Goal: Information Seeking & Learning: Learn about a topic

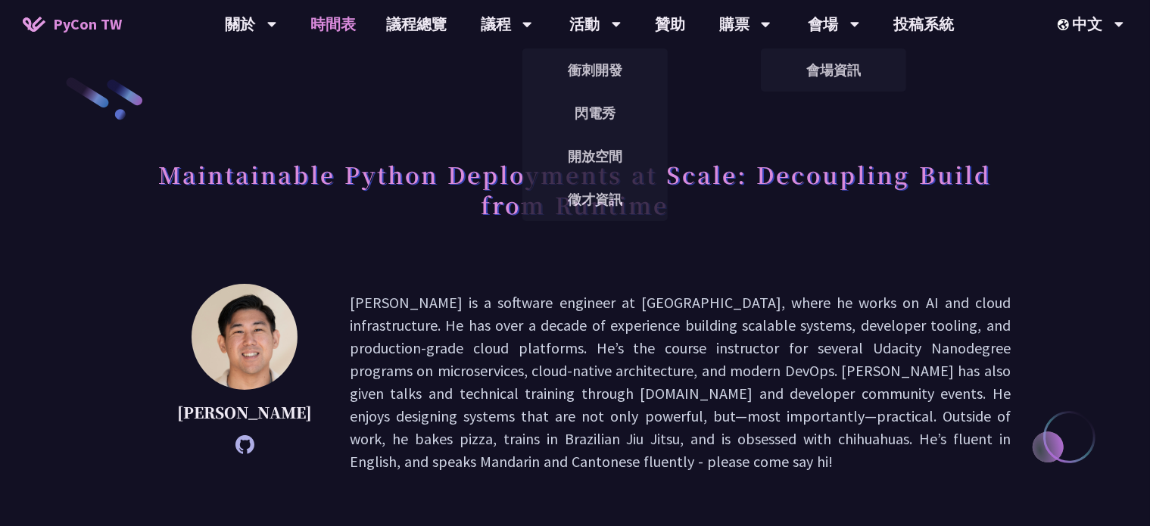
click at [331, 30] on link "時間表" at bounding box center [333, 24] width 76 height 48
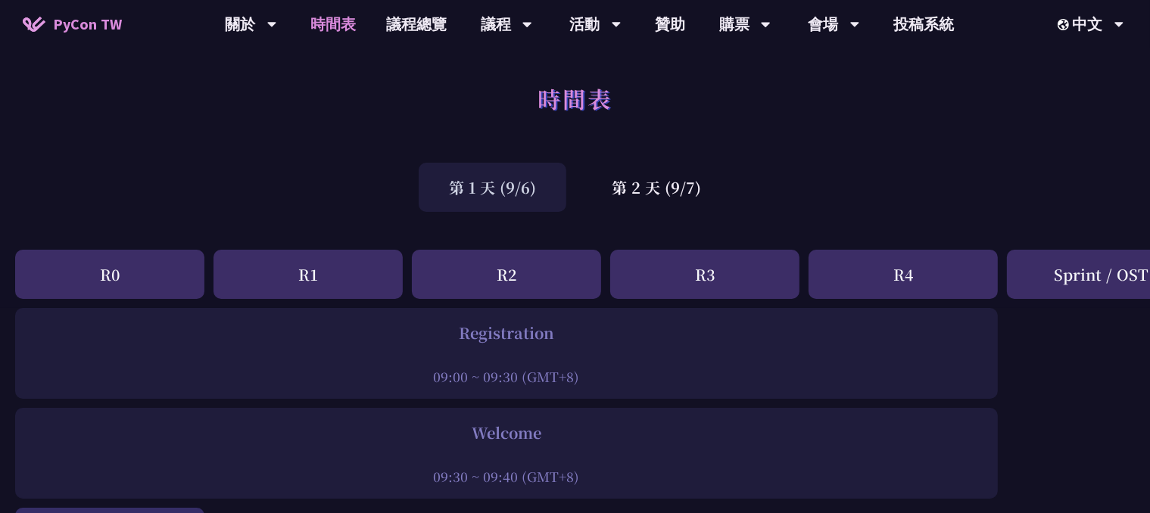
click at [536, 185] on div "第 1 天 (9/6)" at bounding box center [493, 187] width 148 height 49
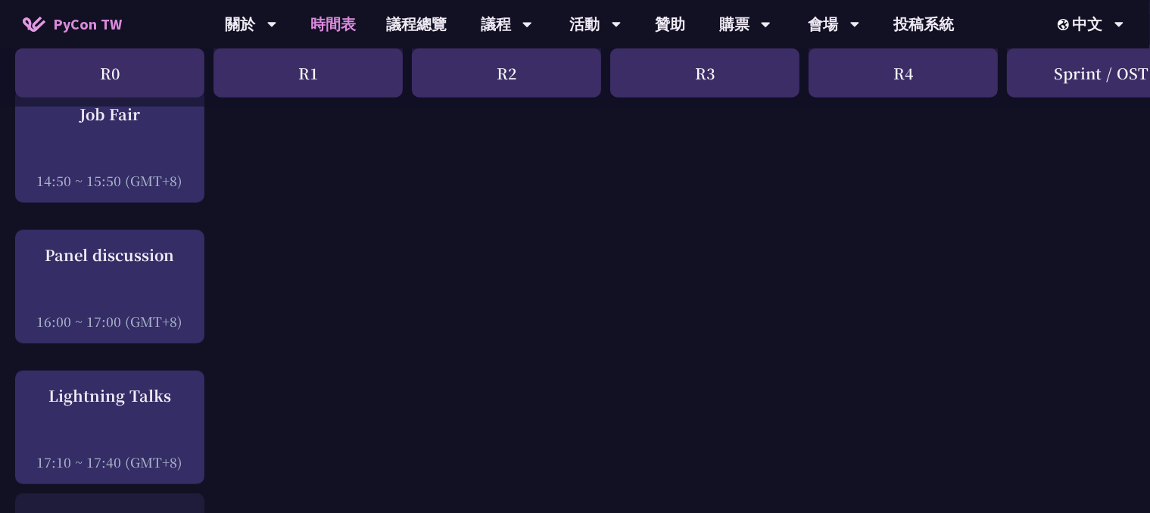
scroll to position [1816, 0]
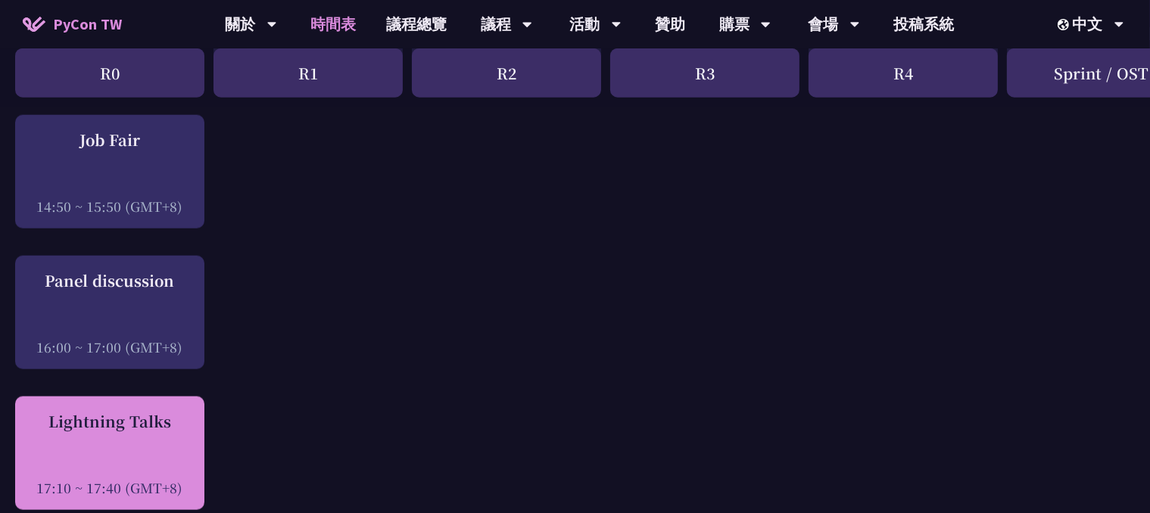
click at [160, 432] on div "Lightning Talks 17:10 ~ 17:40 (GMT+8)" at bounding box center [110, 453] width 174 height 87
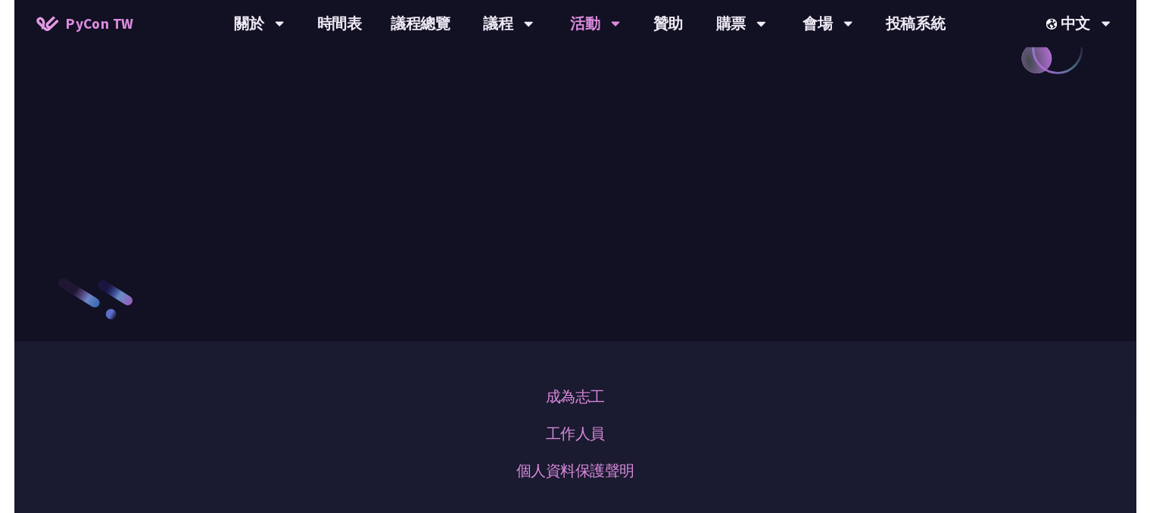
scroll to position [1816, 0]
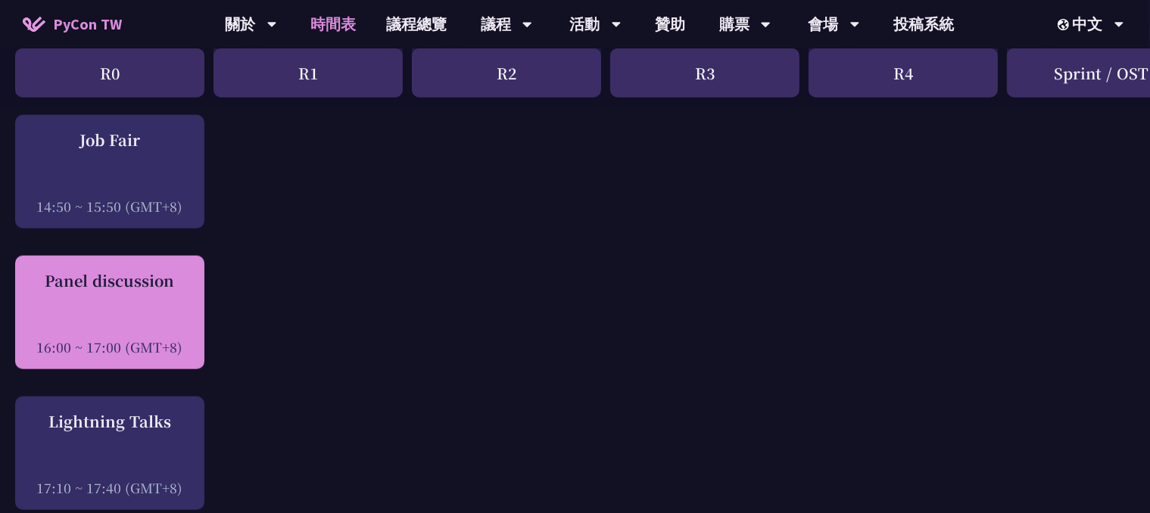
click at [132, 291] on div "Panel discussion 16:00 ~ 17:00 (GMT+8)" at bounding box center [110, 312] width 174 height 87
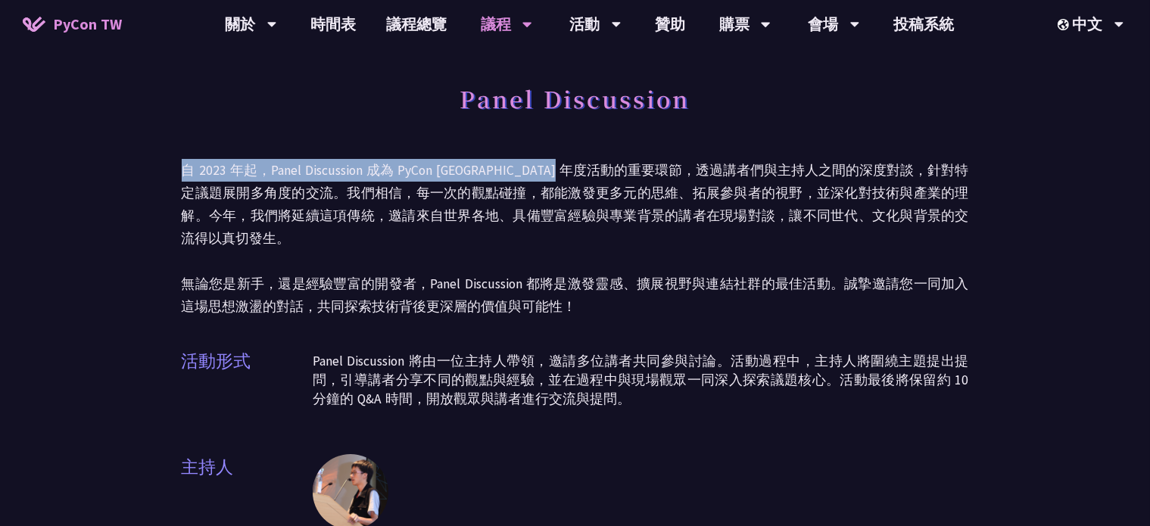
drag, startPoint x: 184, startPoint y: 171, endPoint x: 637, endPoint y: 172, distance: 453.3
click at [634, 170] on p "自 2023 年起，Panel Discussion 成為 PyCon [GEOGRAPHIC_DATA] 年度活動的重要環節，透過講者們與主持人之間的深度對…" at bounding box center [575, 238] width 787 height 159
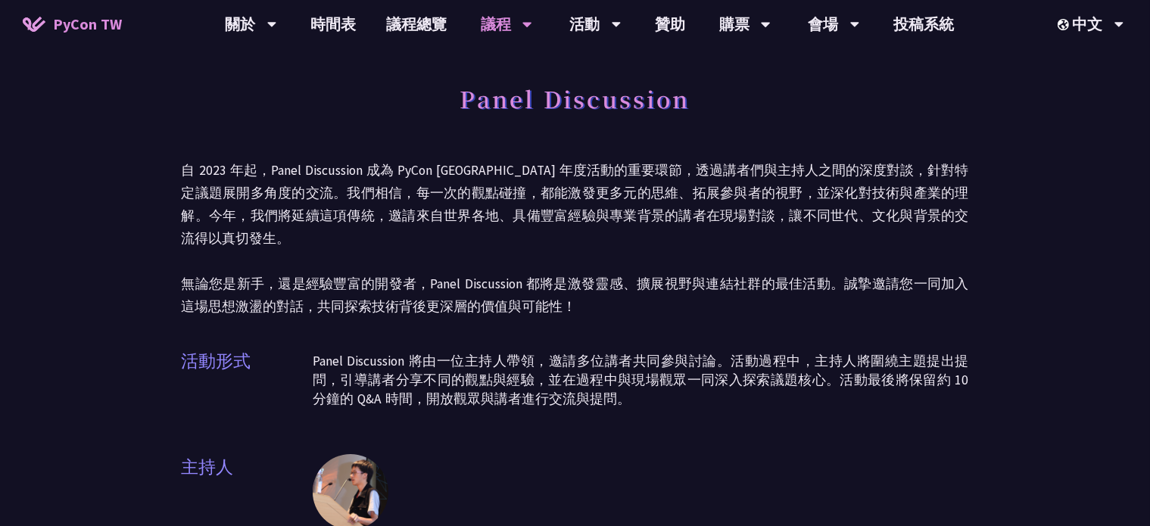
click at [651, 177] on p "自 2023 年起，Panel Discussion 成為 PyCon [GEOGRAPHIC_DATA] 年度活動的重要環節，透過講者們與主持人之間的深度對…" at bounding box center [575, 238] width 787 height 159
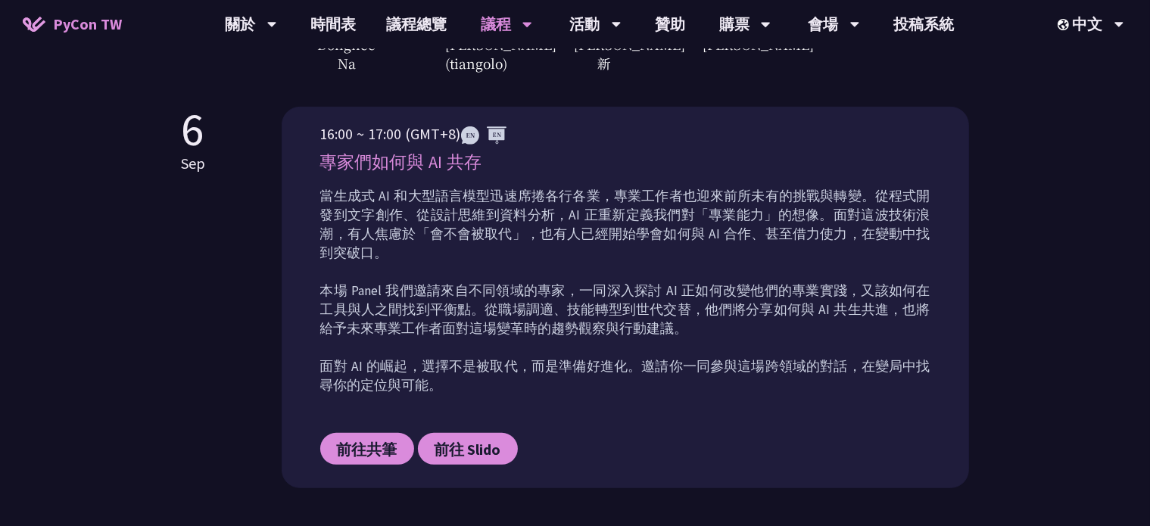
scroll to position [605, 0]
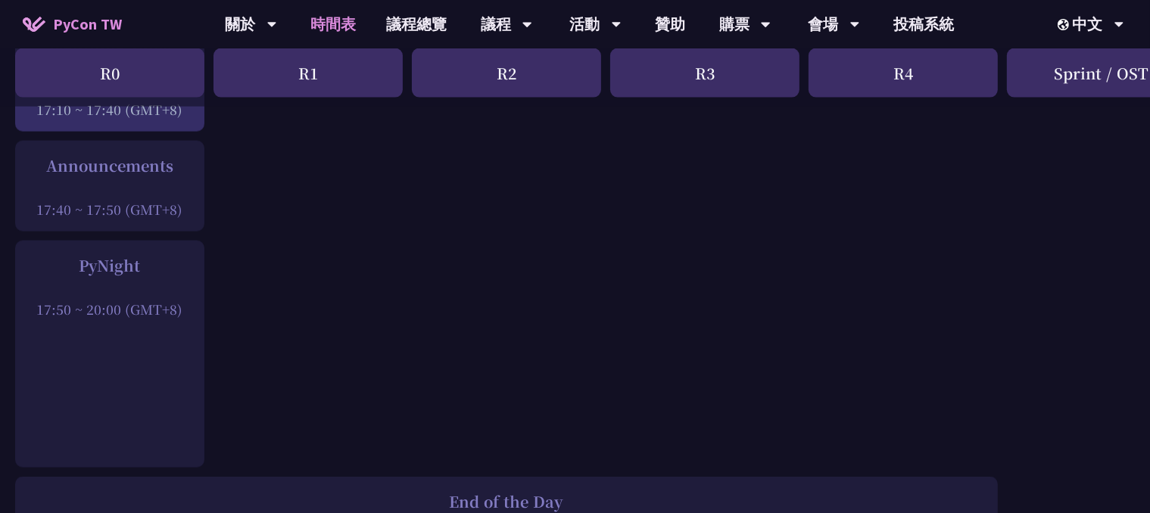
scroll to position [2119, 0]
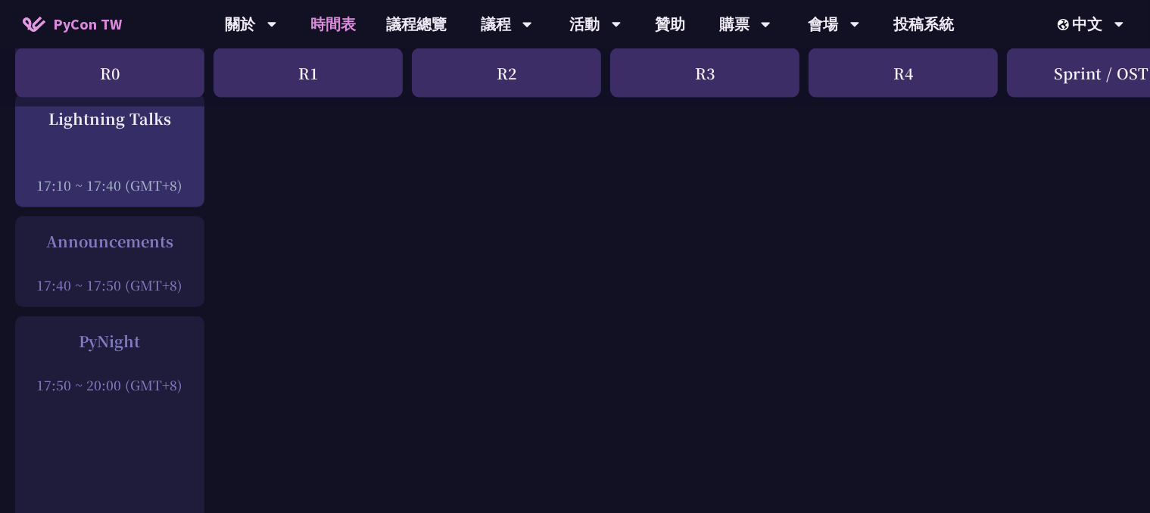
drag, startPoint x: 46, startPoint y: 232, endPoint x: 221, endPoint y: 232, distance: 174.8
drag, startPoint x: 73, startPoint y: 331, endPoint x: 151, endPoint y: 323, distance: 77.6
click at [151, 330] on div "PyNight" at bounding box center [110, 341] width 174 height 23
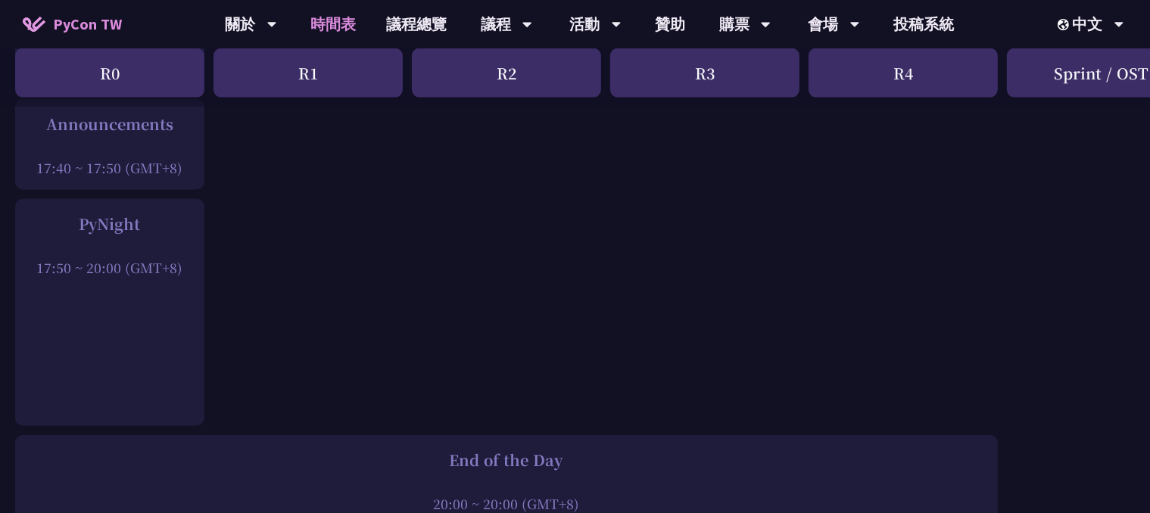
scroll to position [2270, 0]
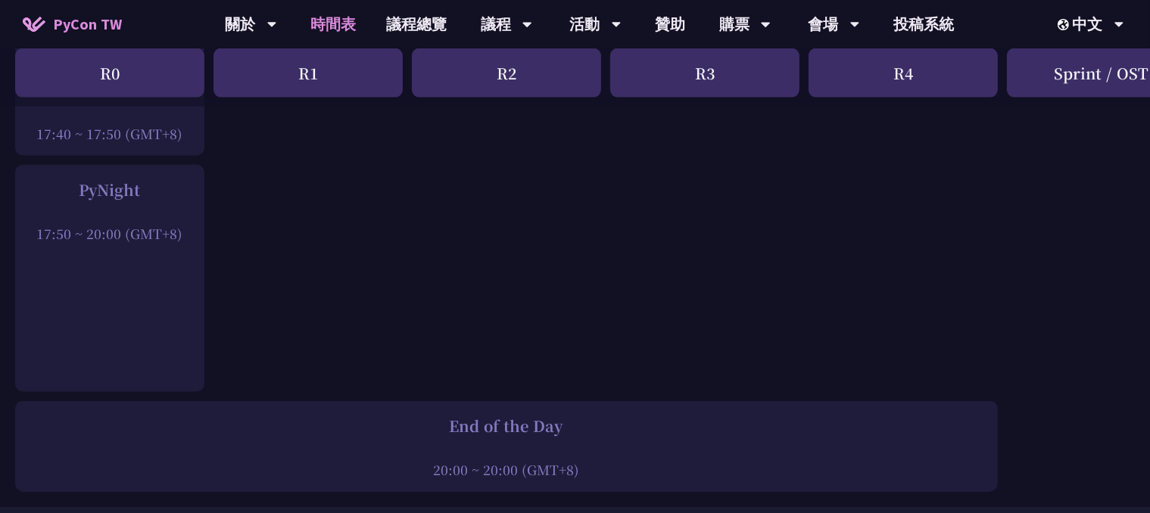
drag, startPoint x: 76, startPoint y: 185, endPoint x: 148, endPoint y: 211, distance: 77.3
click at [129, 182] on div "PyNight" at bounding box center [110, 190] width 174 height 23
click at [147, 224] on div "17:50 ~ 20:00 (GMT+8)" at bounding box center [110, 233] width 174 height 19
drag, startPoint x: 89, startPoint y: 223, endPoint x: 126, endPoint y: 222, distance: 37.1
click at [126, 224] on div "17:50 ~ 20:00 (GMT+8)" at bounding box center [110, 233] width 174 height 19
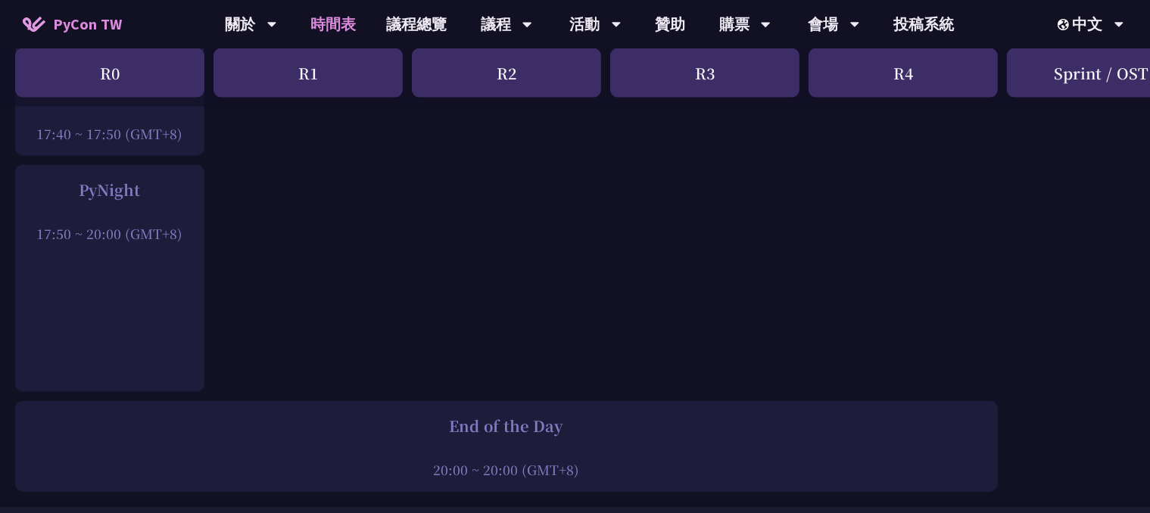
click at [175, 224] on div "17:50 ~ 20:00 (GMT+8)" at bounding box center [110, 233] width 174 height 19
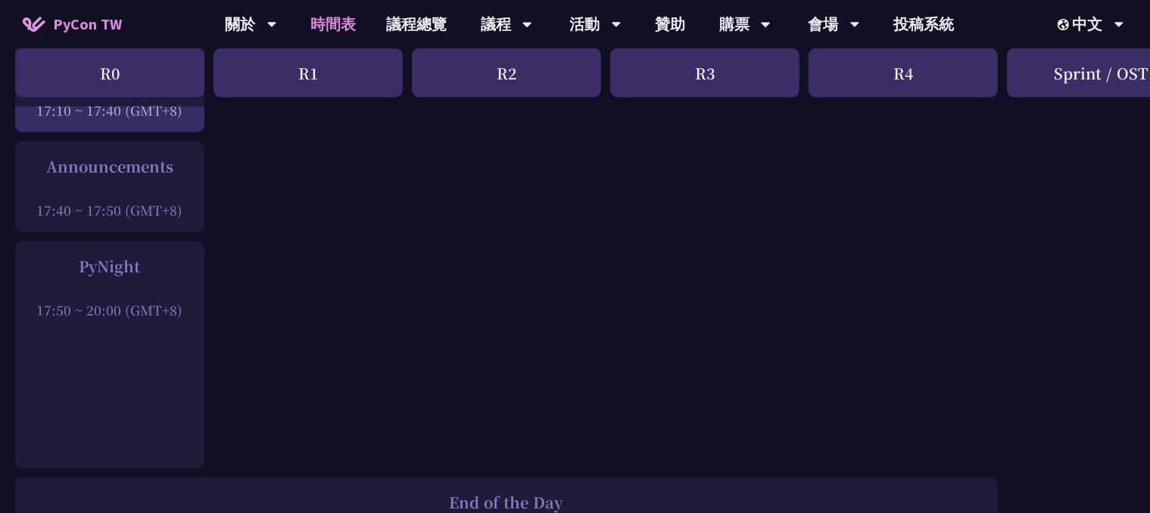
scroll to position [2195, 0]
click at [106, 254] on div "PyNight" at bounding box center [110, 265] width 174 height 23
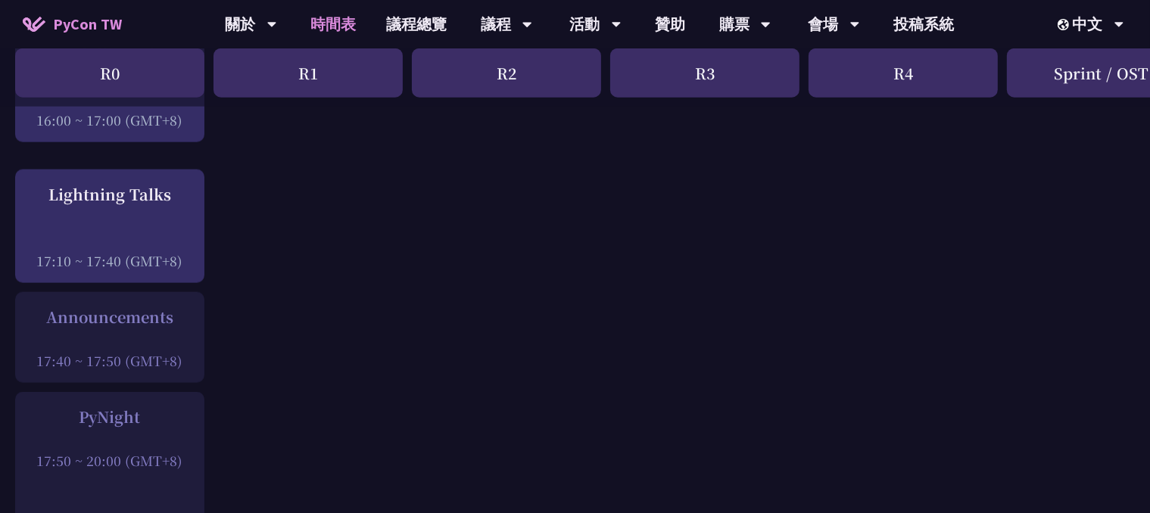
drag, startPoint x: 188, startPoint y: 354, endPoint x: 274, endPoint y: 304, distance: 99.0
click at [42, 313] on div "Announcements 17:40 ~ 17:50 (GMT+8)" at bounding box center [110, 338] width 174 height 64
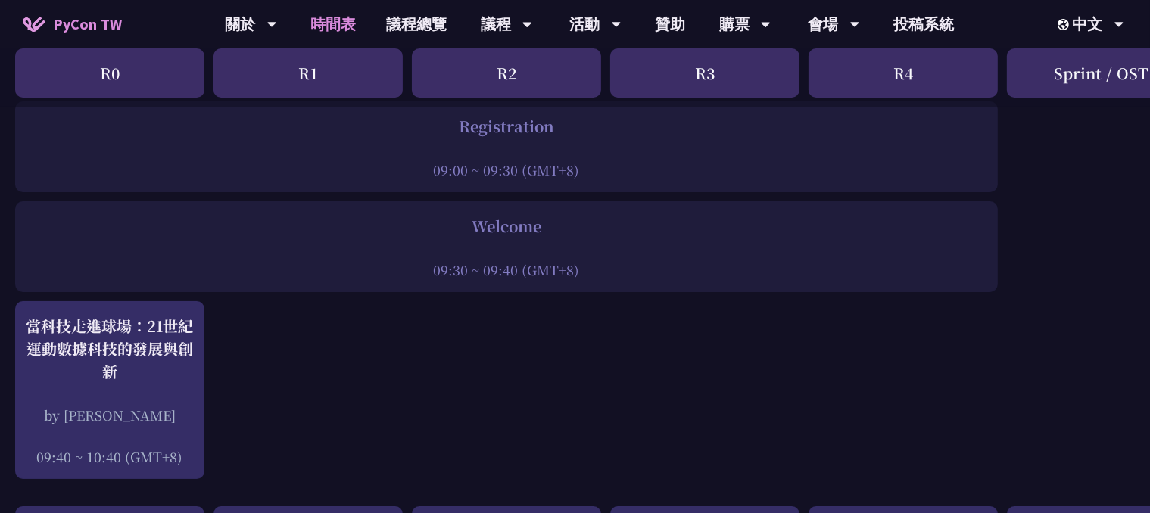
scroll to position [0, 0]
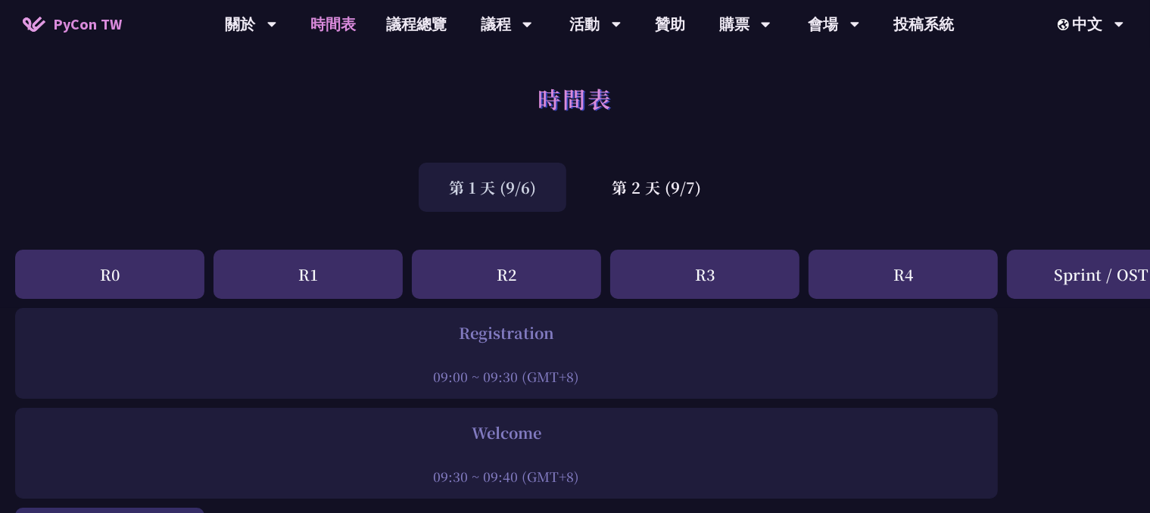
drag, startPoint x: 450, startPoint y: 333, endPoint x: 494, endPoint y: 363, distance: 53.9
click at [494, 363] on div "Registration 09:00 ~ 09:30 (GMT+8)" at bounding box center [506, 354] width 967 height 64
drag, startPoint x: 433, startPoint y: 375, endPoint x: 592, endPoint y: 369, distance: 159.0
click at [592, 369] on div "09:00 ~ 09:30 (GMT+8)" at bounding box center [506, 376] width 967 height 19
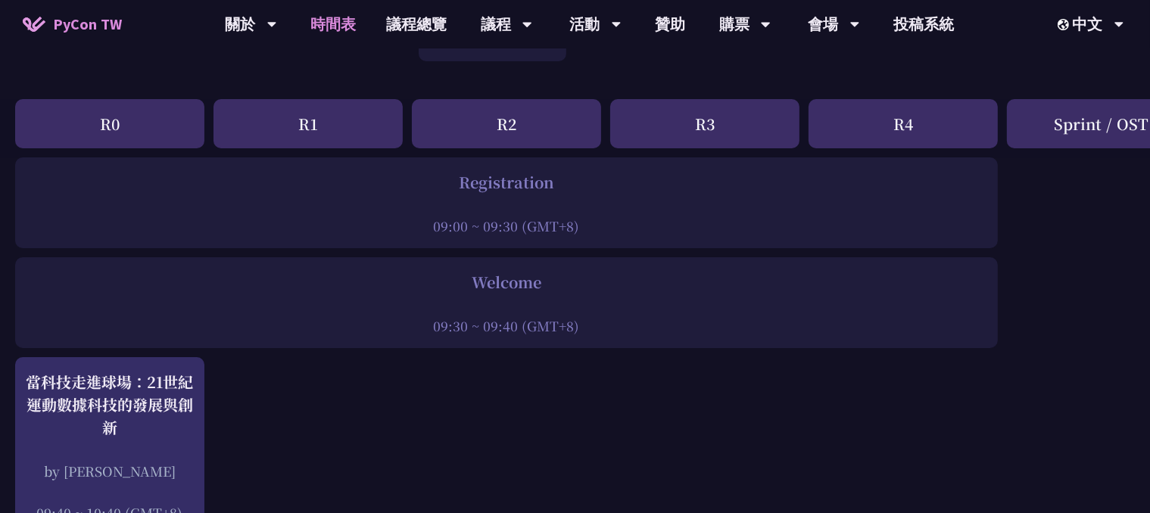
scroll to position [151, 0]
drag, startPoint x: 438, startPoint y: 329, endPoint x: 664, endPoint y: 320, distance: 226.5
click at [664, 320] on div "09:30 ~ 09:40 (GMT+8)" at bounding box center [506, 325] width 967 height 19
click at [656, 322] on div "09:30 ~ 09:40 (GMT+8)" at bounding box center [506, 325] width 967 height 19
drag, startPoint x: 562, startPoint y: 326, endPoint x: 407, endPoint y: 327, distance: 155.1
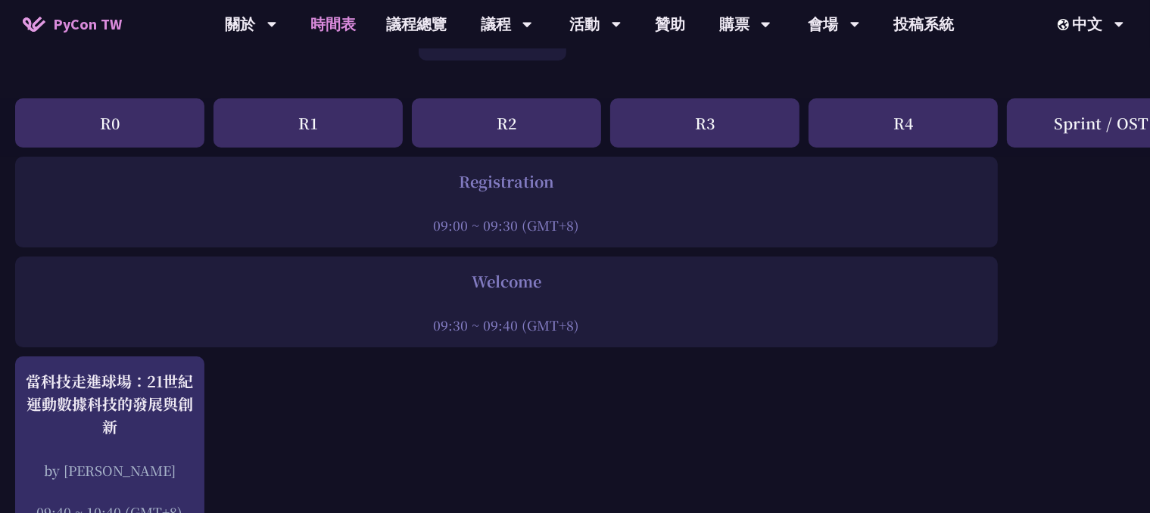
click at [406, 327] on div "09:30 ~ 09:40 (GMT+8)" at bounding box center [506, 325] width 967 height 19
click at [587, 322] on div "09:30 ~ 09:40 (GMT+8)" at bounding box center [506, 325] width 967 height 19
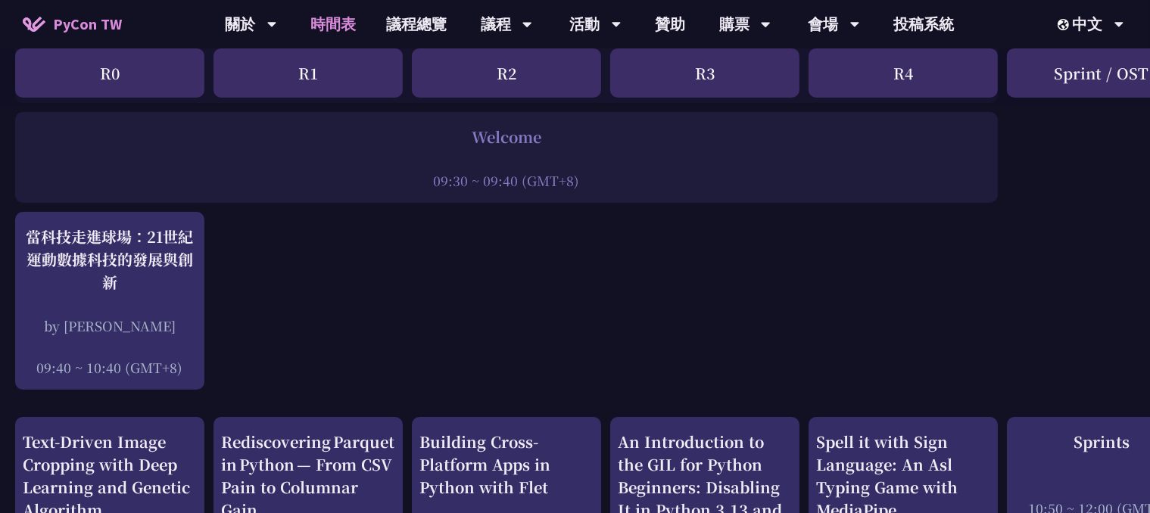
scroll to position [303, 0]
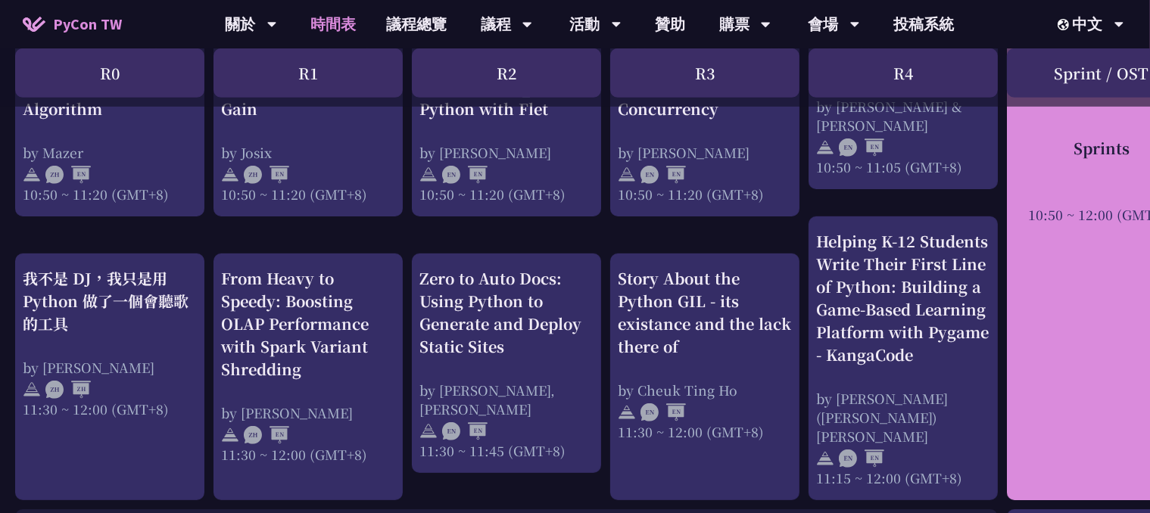
scroll to position [757, 0]
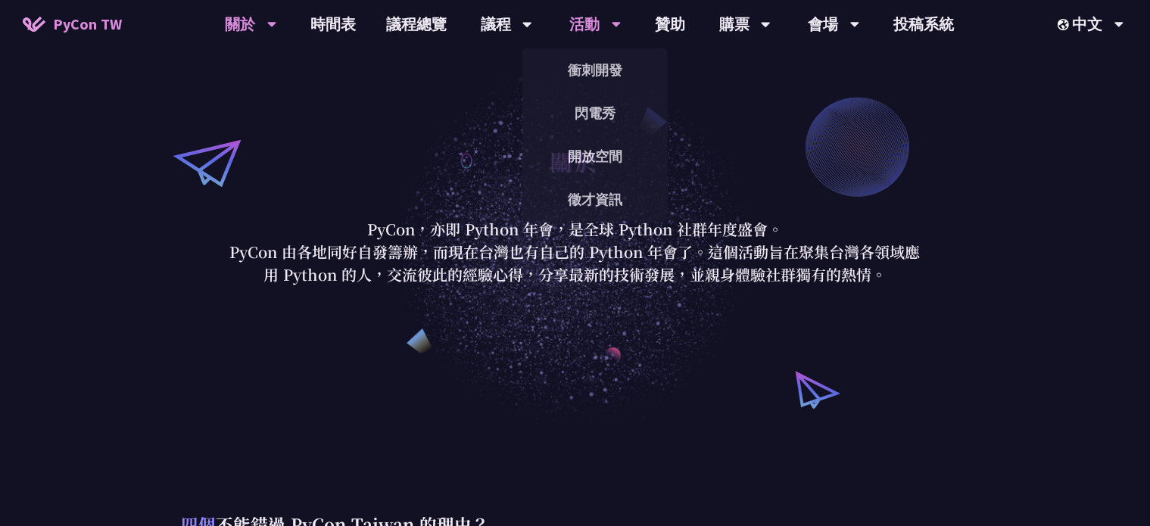
click at [587, 12] on div "活動" at bounding box center [595, 24] width 51 height 48
click at [599, 154] on link "開放空間" at bounding box center [594, 156] width 145 height 36
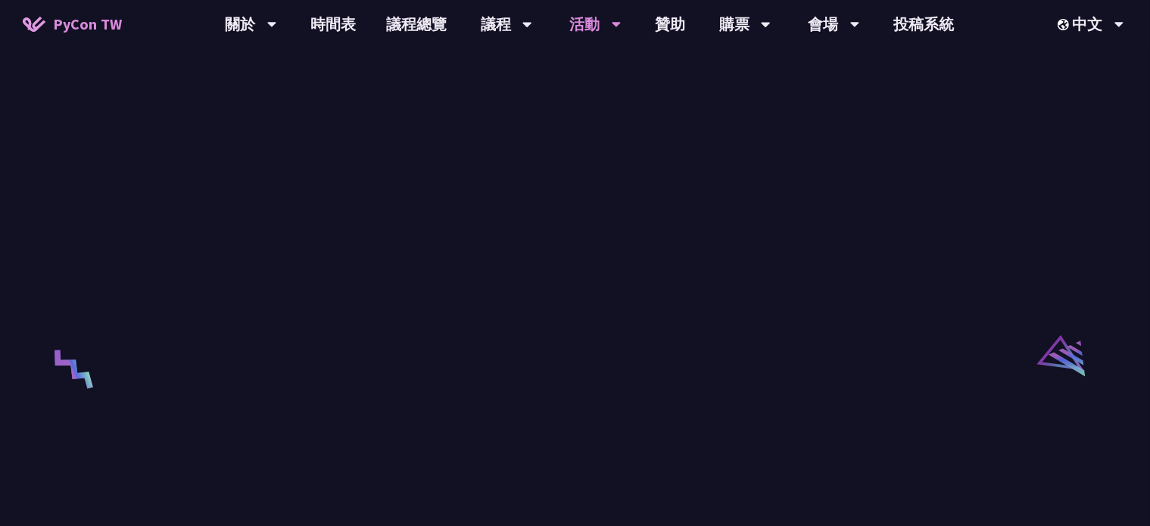
scroll to position [2346, 0]
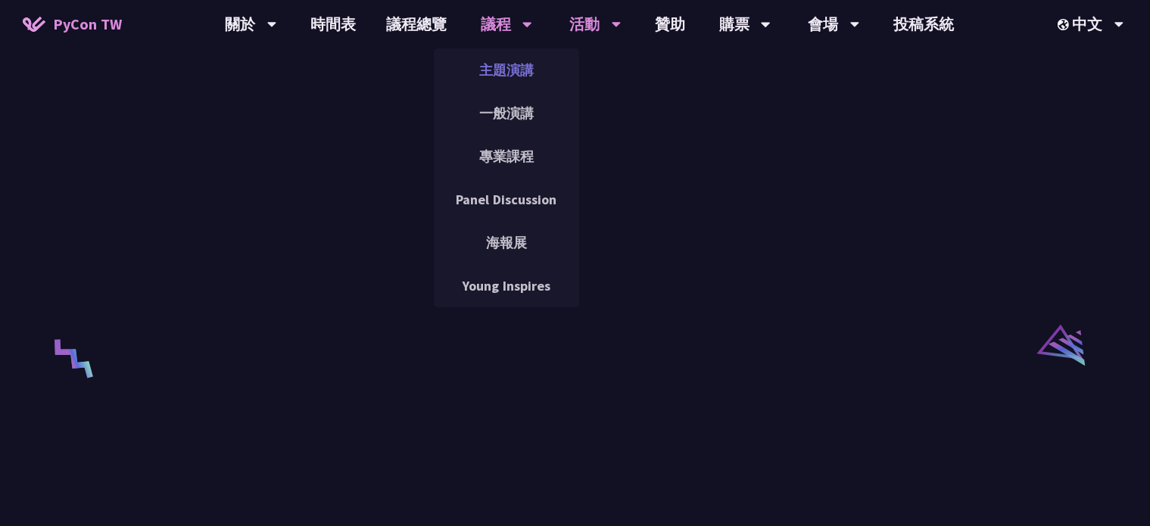
click at [511, 69] on link "主題演講" at bounding box center [506, 70] width 145 height 36
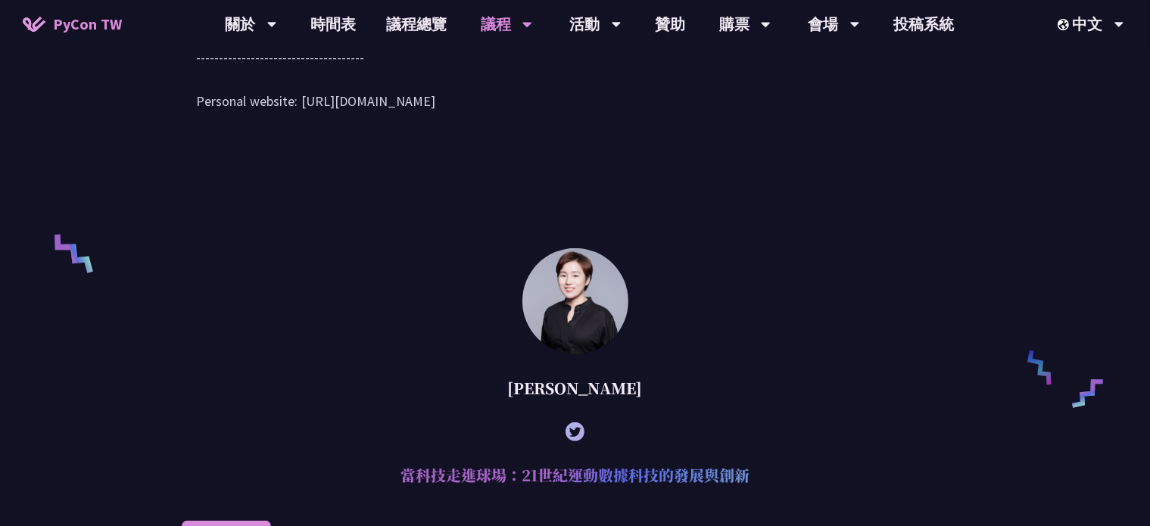
scroll to position [1211, 0]
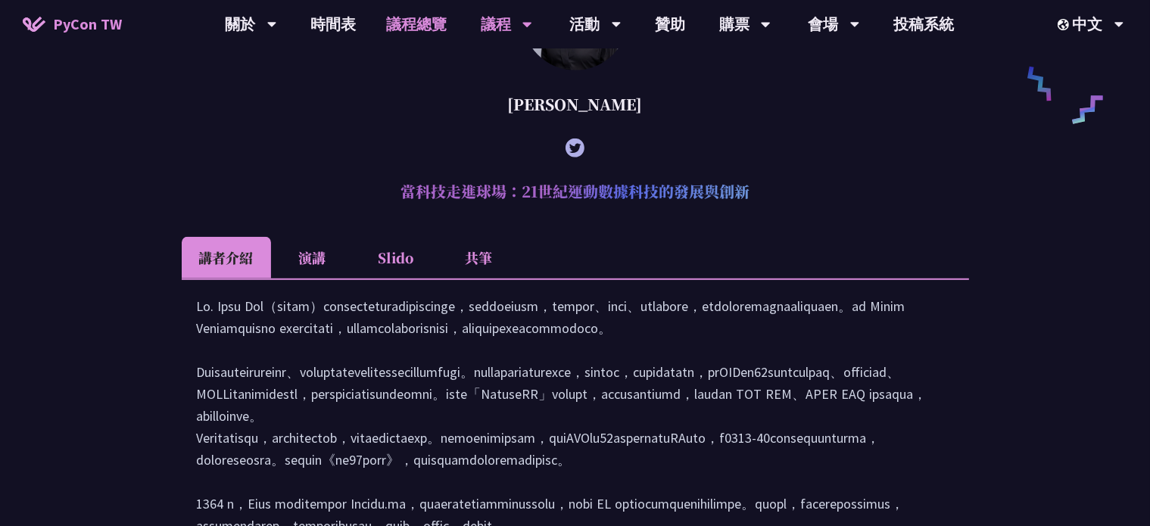
click at [409, 27] on link "議程總覽" at bounding box center [416, 24] width 91 height 48
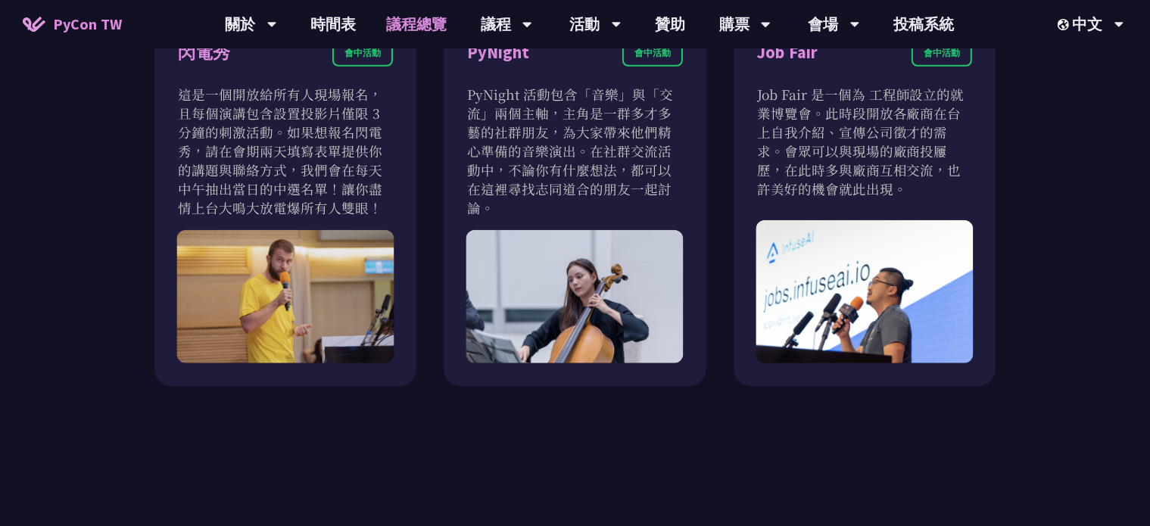
scroll to position [1287, 0]
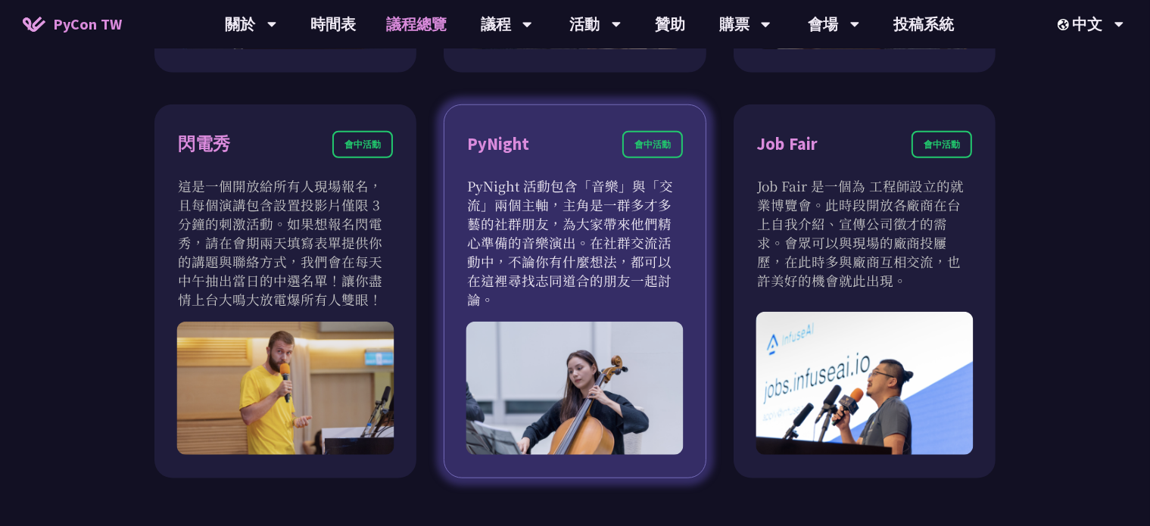
click at [638, 147] on div "會中活動" at bounding box center [652, 144] width 61 height 27
drag, startPoint x: 482, startPoint y: 184, endPoint x: 628, endPoint y: 269, distance: 169.3
click at [628, 269] on p "PyNight 活動包含「音樂」與「交流」兩個主軸，主角是一群多才多藝的社群朋友，為大家帶來他們精心準備的音樂演出。在社群交流活動中，不論你有什麼想法，都可以…" at bounding box center [574, 242] width 215 height 132
click at [630, 269] on p "PyNight 活動包含「音樂」與「交流」兩個主軸，主角是一群多才多藝的社群朋友，為大家帶來他們精心準備的音樂演出。在社群交流活動中，不論你有什麼想法，都可以…" at bounding box center [574, 242] width 215 height 132
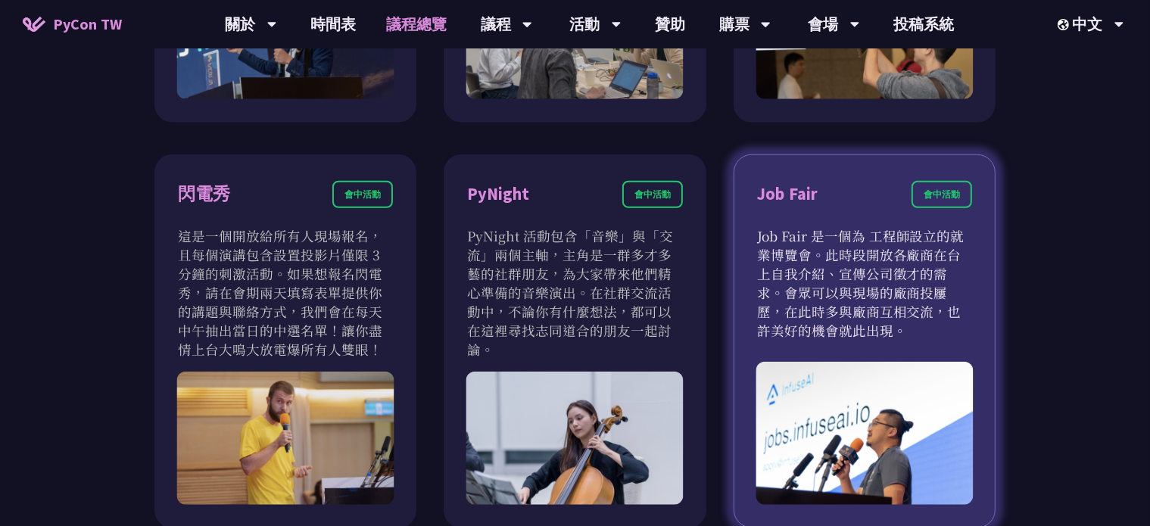
scroll to position [1211, 0]
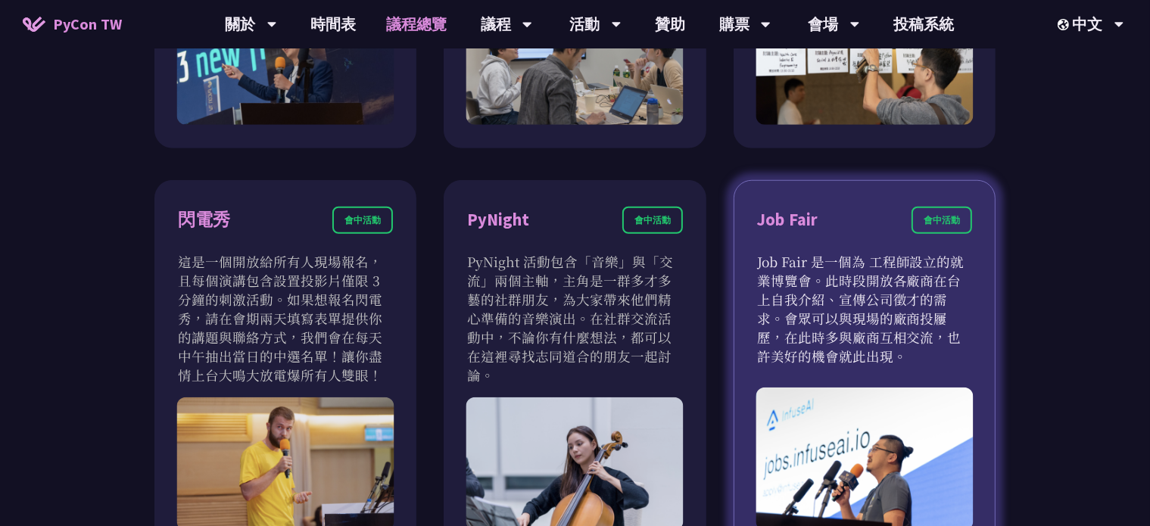
click at [923, 219] on div "會中活動" at bounding box center [941, 220] width 61 height 27
